Goal: Information Seeking & Learning: Learn about a topic

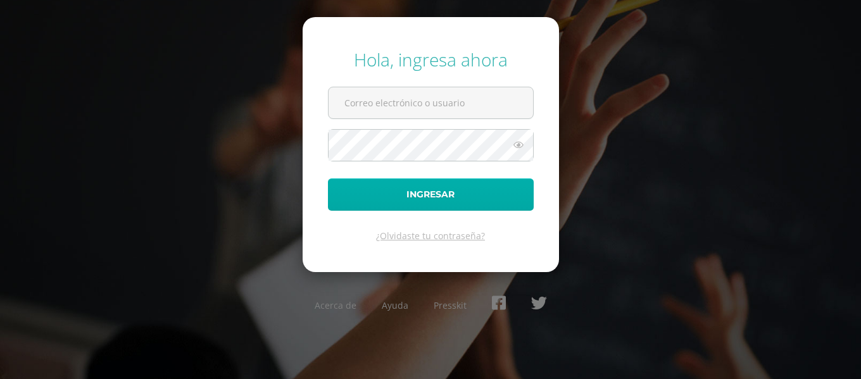
type input "[EMAIL_ADDRESS][DOMAIN_NAME]"
click at [436, 193] on button "Ingresar" at bounding box center [431, 195] width 206 height 32
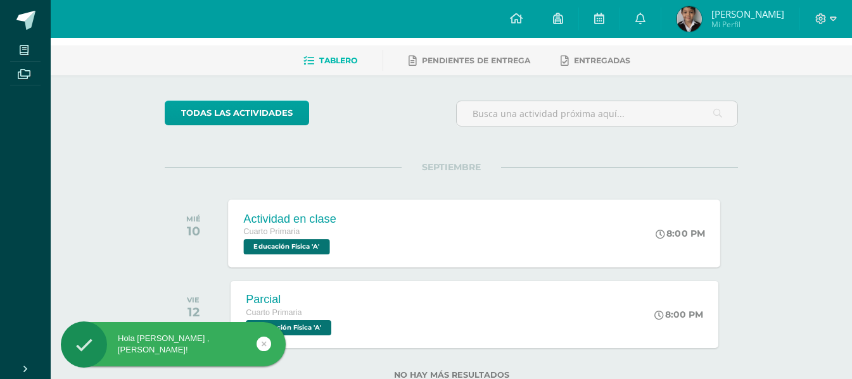
scroll to position [54, 0]
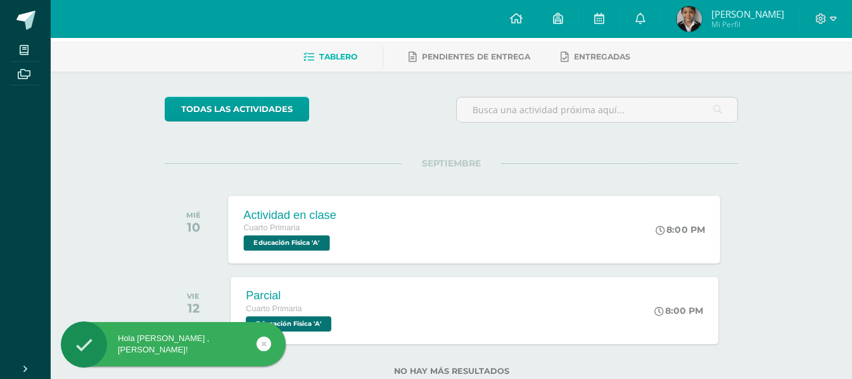
click at [391, 250] on div "Actividad en clase Cuarto Primaria Educación Física 'A' 8:00 PM Actividad en cl…" at bounding box center [475, 230] width 492 height 68
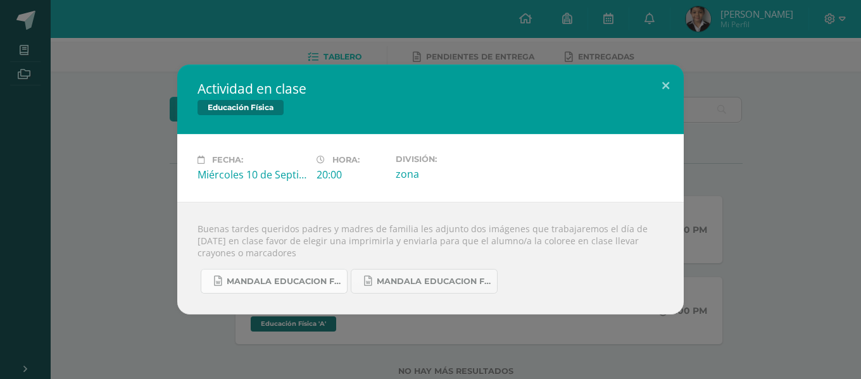
click at [292, 284] on span "Mandala educacion fisica 2.docx" at bounding box center [284, 282] width 114 height 10
click at [437, 279] on span "Mandala educacion fisica 1.docx" at bounding box center [434, 282] width 114 height 10
click at [277, 282] on span "Mandala educacion fisica 2.docx" at bounding box center [284, 282] width 114 height 10
click at [668, 83] on button at bounding box center [666, 86] width 36 height 43
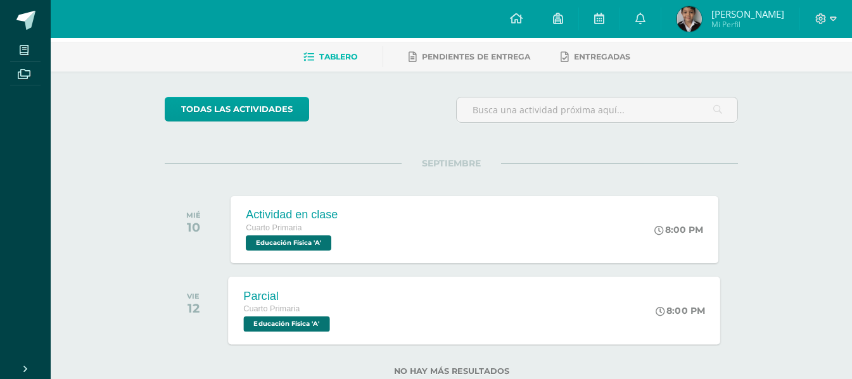
click at [389, 318] on div "Parcial Cuarto Primaria Educación Física 'A' 8:00 PM Parcial Educación Física C…" at bounding box center [475, 311] width 492 height 68
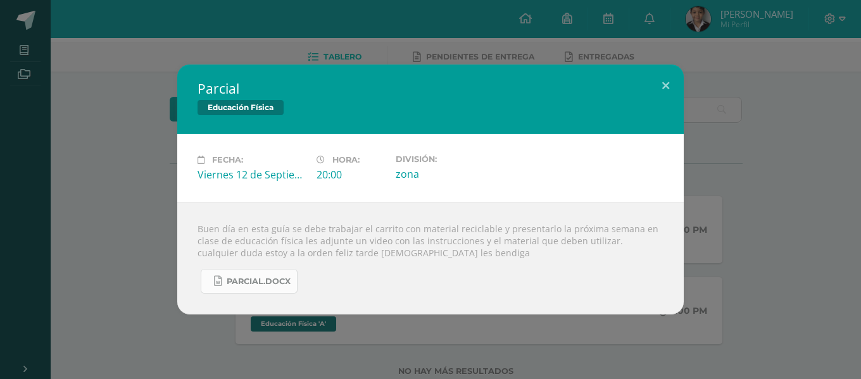
click at [241, 279] on span "Parcial.docx" at bounding box center [259, 282] width 64 height 10
click at [671, 89] on button at bounding box center [666, 86] width 36 height 43
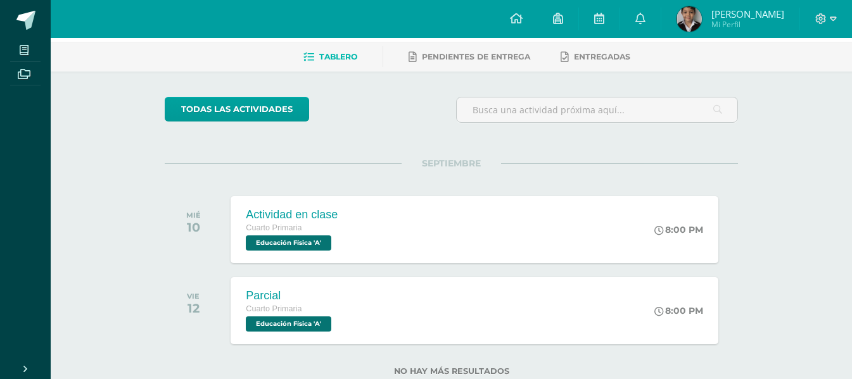
click at [769, 208] on div "Actividades recientes y próximas Tablero Pendientes de entrega Entregadas todas…" at bounding box center [451, 200] width 801 height 432
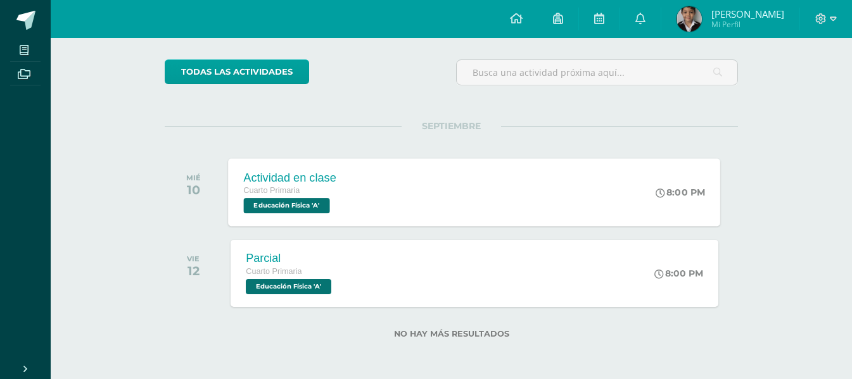
scroll to position [0, 0]
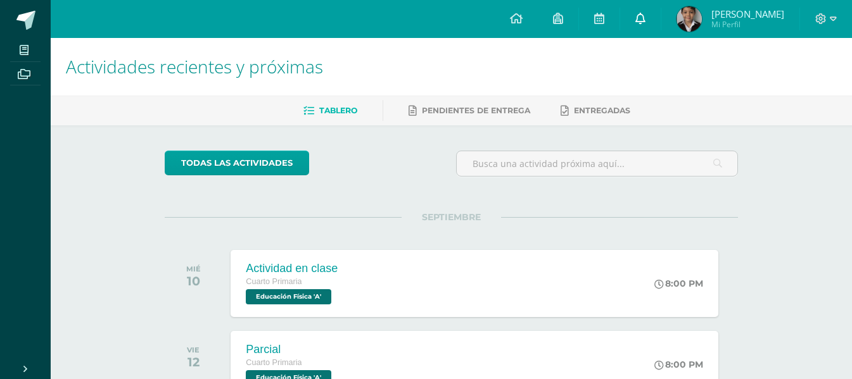
click at [645, 23] on icon at bounding box center [640, 18] width 10 height 11
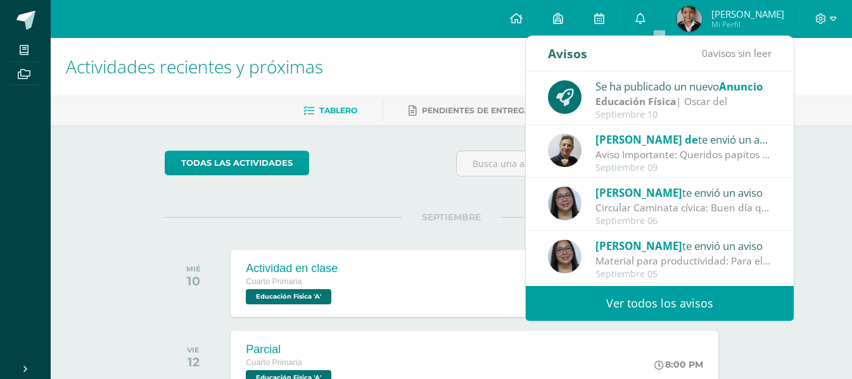
click at [636, 101] on strong "Educación Física" at bounding box center [635, 101] width 80 height 14
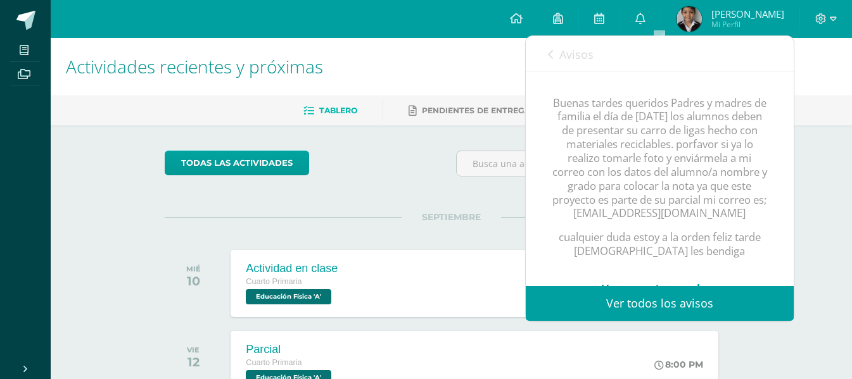
scroll to position [244, 0]
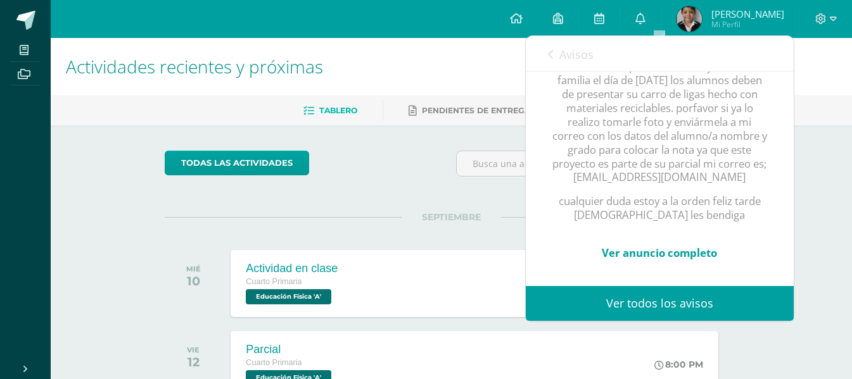
click at [619, 246] on link "Ver anuncio completo" at bounding box center [659, 253] width 115 height 15
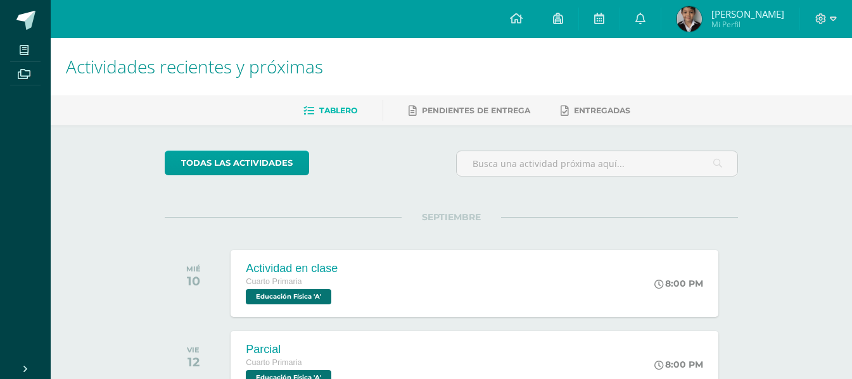
click at [451, 42] on h1 "Actividades recientes y próximas" at bounding box center [451, 67] width 771 height 58
click at [645, 24] on span at bounding box center [640, 19] width 10 height 14
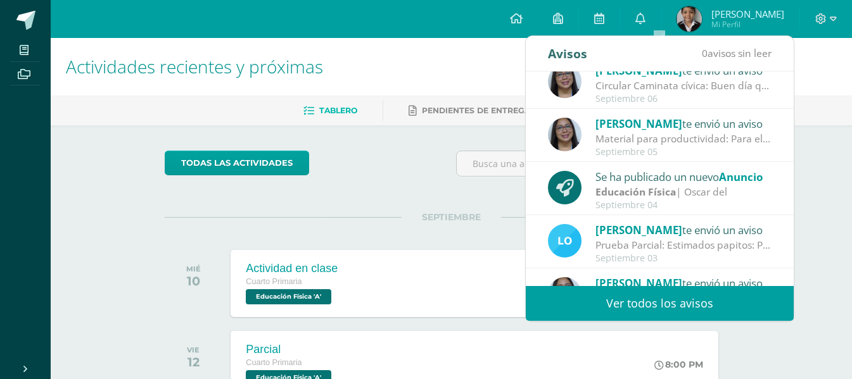
scroll to position [123, 0]
click at [713, 187] on div "Educación Física | Oscar del" at bounding box center [683, 191] width 176 height 15
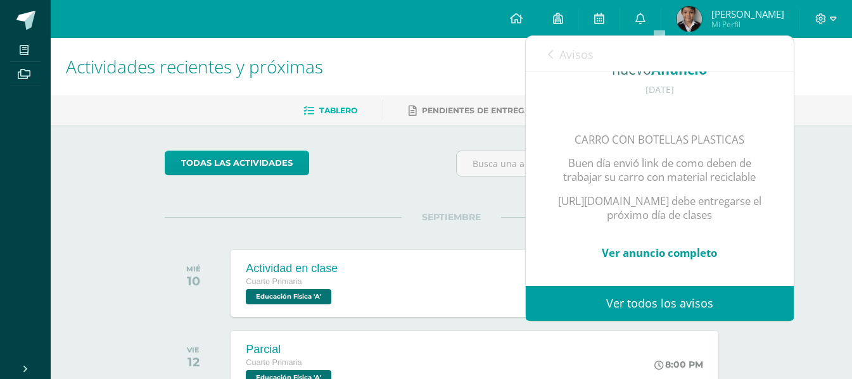
scroll to position [172, 0]
click at [633, 194] on p "[URL][DOMAIN_NAME] debe entregarse el próximo día de clases" at bounding box center [659, 208] width 217 height 28
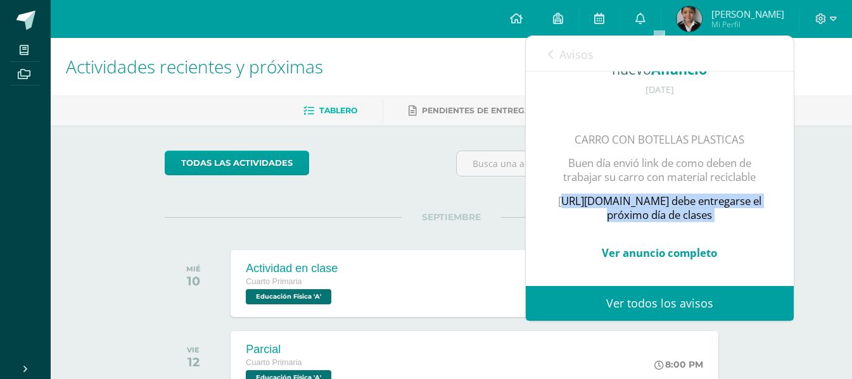
click at [633, 194] on p "[URL][DOMAIN_NAME] debe entregarse el próximo día de clases" at bounding box center [659, 208] width 217 height 28
copy p "[URL][DOMAIN_NAME] debe entregarse el próximo día de clases"
